Goal: Transaction & Acquisition: Purchase product/service

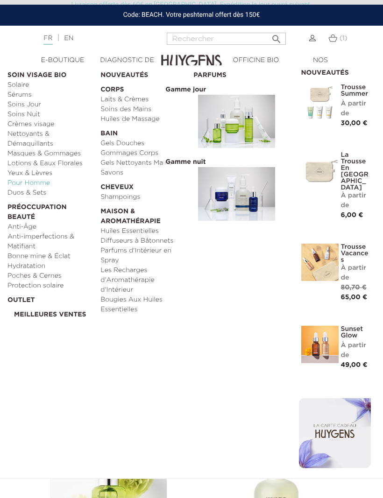
click at [42, 183] on link "Pour Homme" at bounding box center [50, 183] width 86 height 10
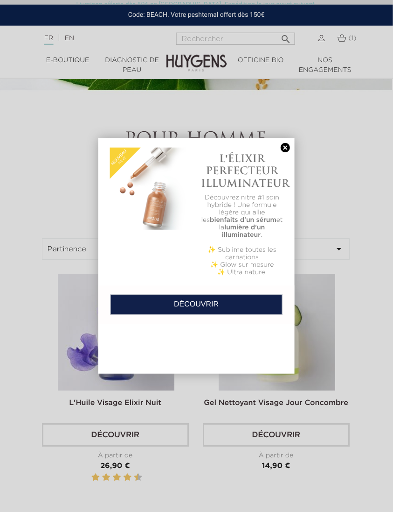
scroll to position [185, 1]
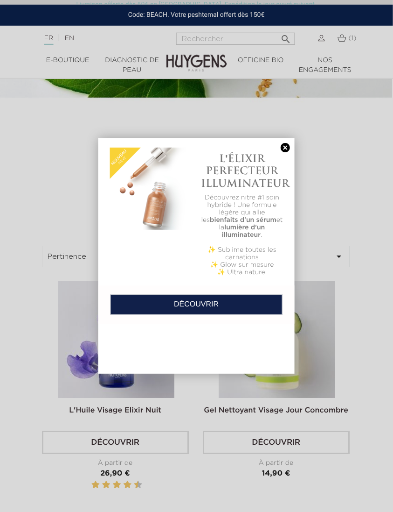
click at [281, 152] on link at bounding box center [285, 148] width 13 height 10
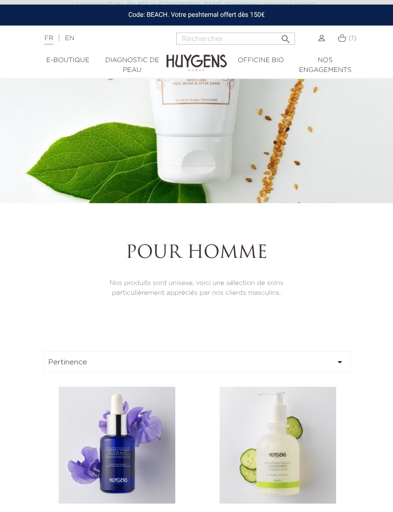
scroll to position [0, 0]
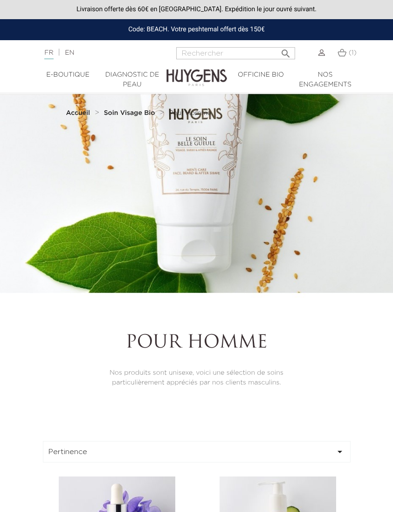
click at [67, 87] on li "  E-Boutique   " at bounding box center [68, 80] width 64 height 20
click at [61, 76] on link "  E-Boutique" at bounding box center [68, 75] width 64 height 10
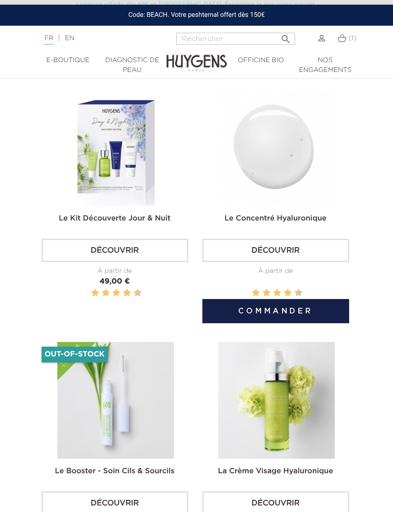
scroll to position [367, 1]
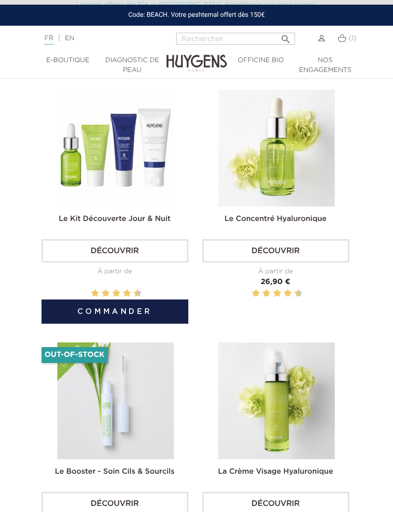
click at [91, 136] on img at bounding box center [115, 148] width 117 height 117
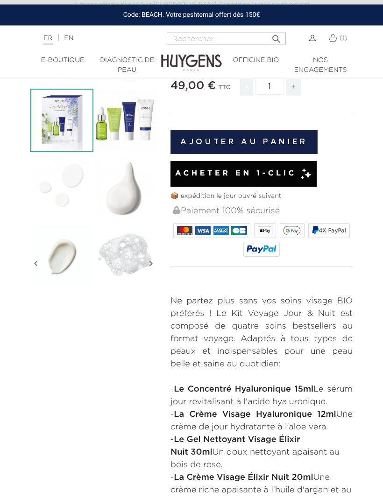
scroll to position [168, 0]
